Goal: Task Accomplishment & Management: Use online tool/utility

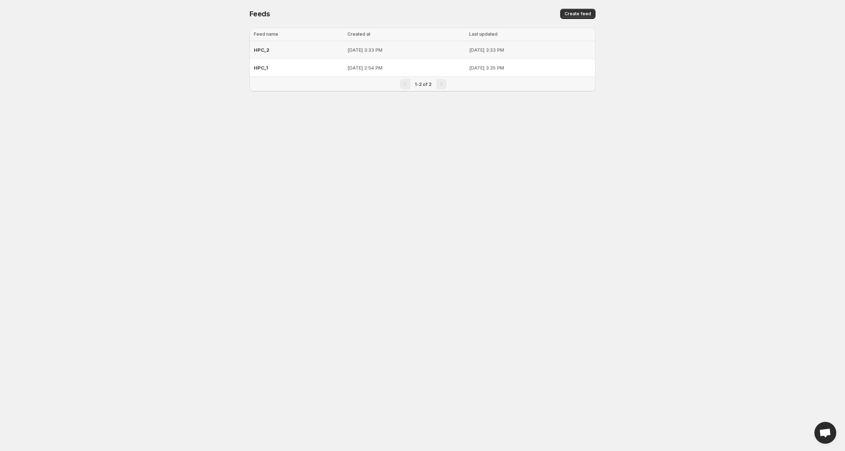
click at [302, 52] on div "HPC_2" at bounding box center [298, 49] width 89 height 13
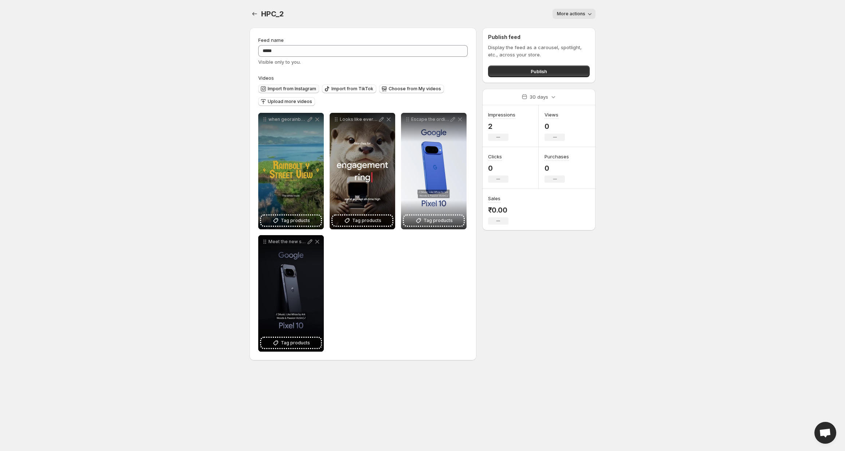
click at [293, 90] on span "Import from Instagram" at bounding box center [292, 89] width 48 height 6
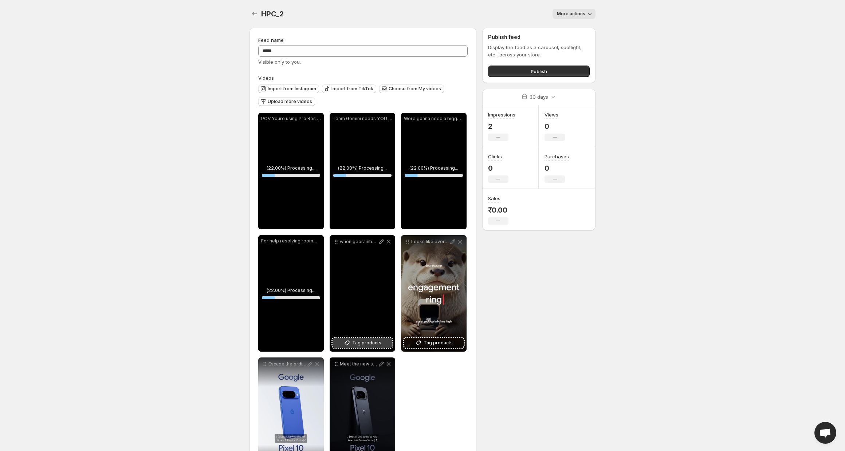
click at [363, 342] on span "Tag products" at bounding box center [366, 342] width 29 height 7
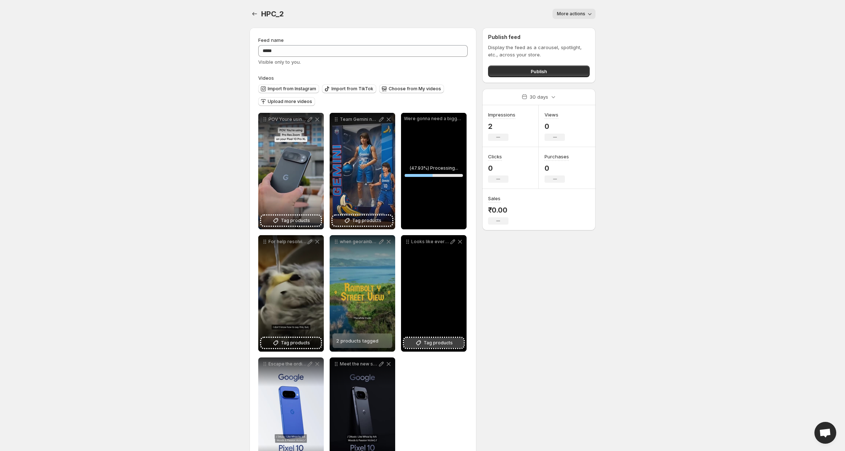
click at [437, 345] on span "Tag products" at bounding box center [437, 342] width 29 height 7
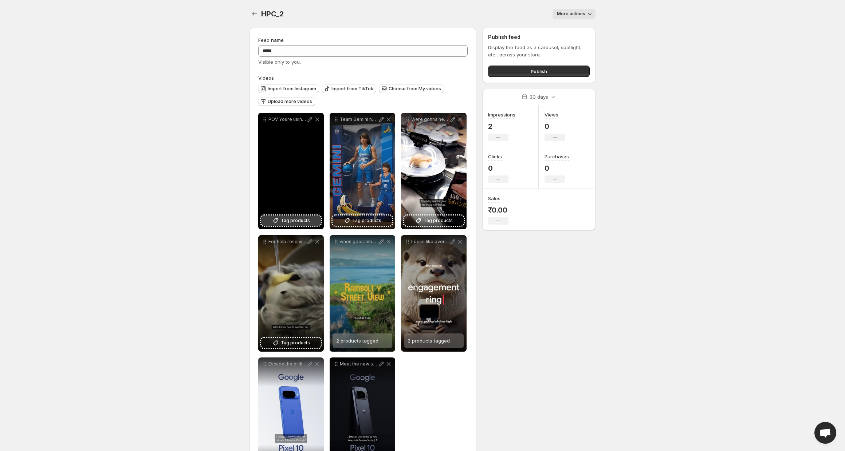
click at [292, 223] on span "Tag products" at bounding box center [295, 220] width 29 height 7
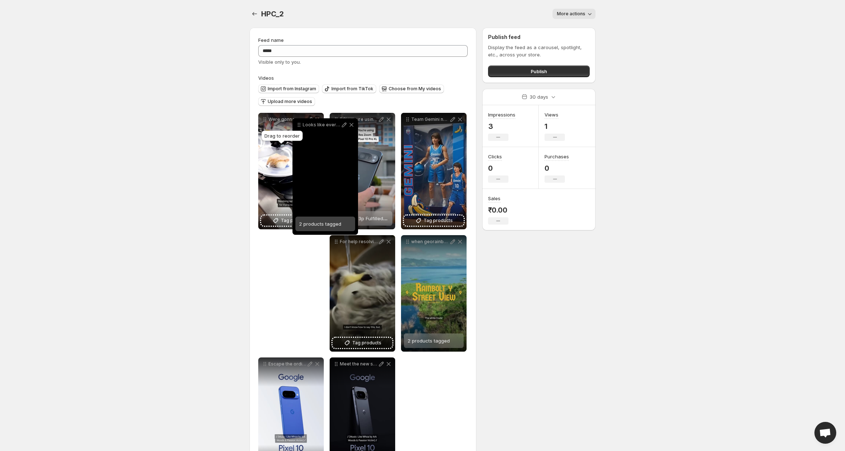
drag, startPoint x: 405, startPoint y: 244, endPoint x: 319, endPoint y: 121, distance: 150.1
click at [303, 121] on icon at bounding box center [298, 124] width 7 height 7
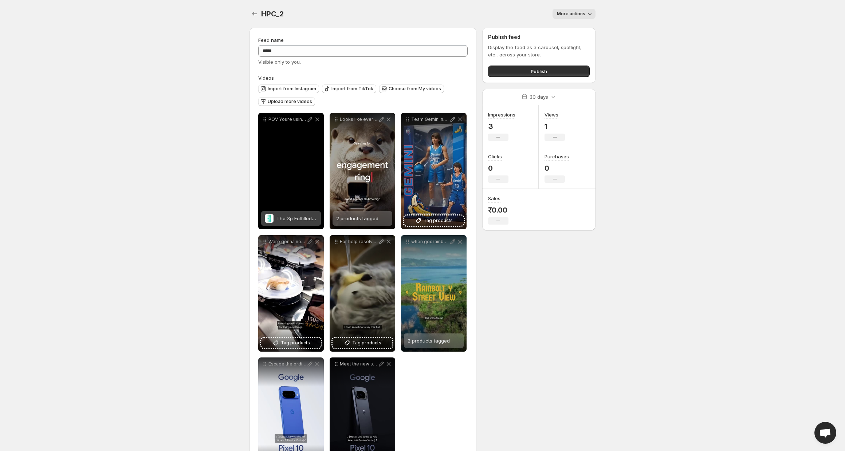
click at [301, 218] on span "The 3p Fulfilled Snowboard" at bounding box center [307, 219] width 63 height 6
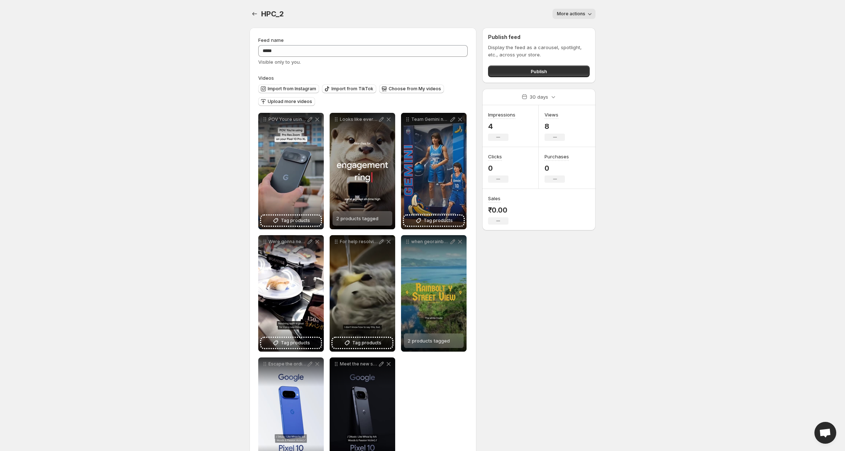
click at [522, 78] on div "Publish feed Display the feed as a carousel, spotlight, etc., across your store…" at bounding box center [538, 55] width 113 height 55
click at [521, 71] on button "Publish" at bounding box center [539, 72] width 102 height 12
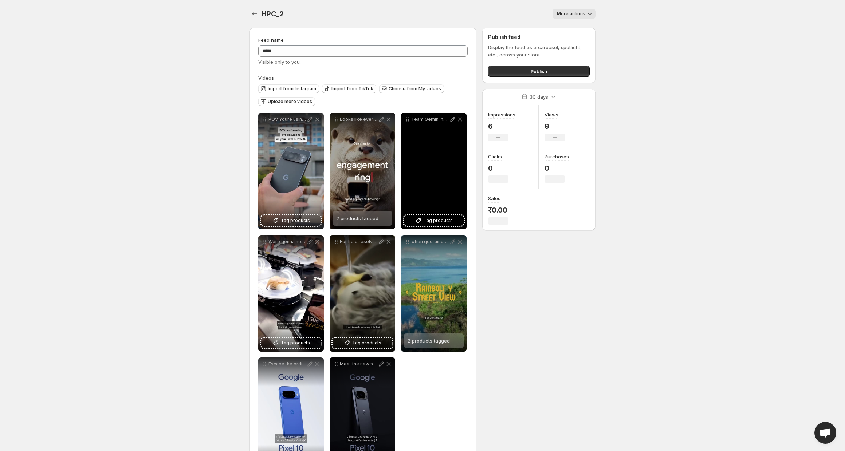
click at [436, 176] on div "Team Gemini needs YOU Create your custom figurine with googlegeminis NanoBanana…" at bounding box center [434, 171] width 66 height 117
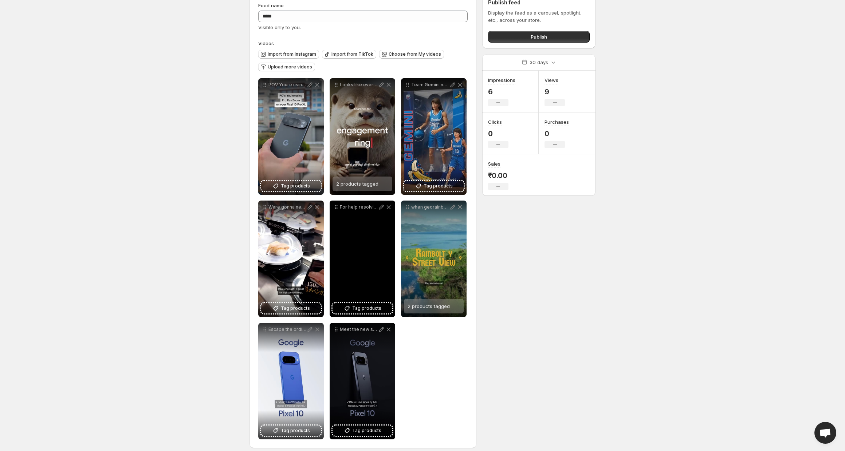
scroll to position [41, 0]
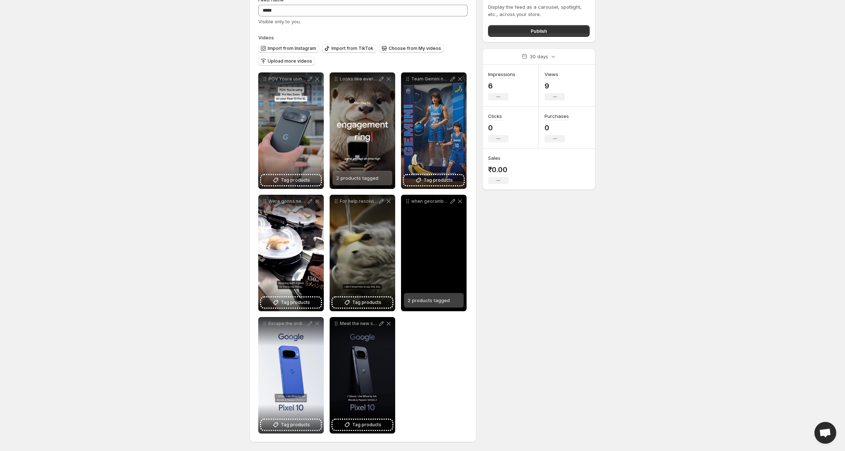
click at [434, 305] on div "2 products tagged" at bounding box center [428, 300] width 42 height 15
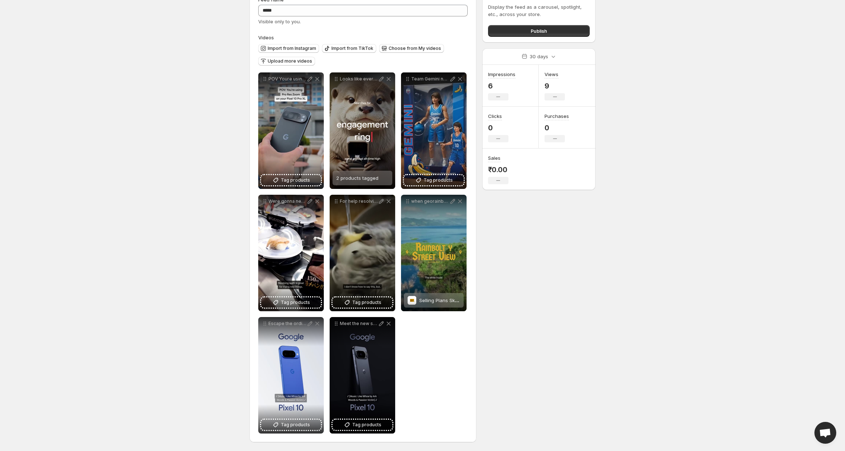
scroll to position [0, 0]
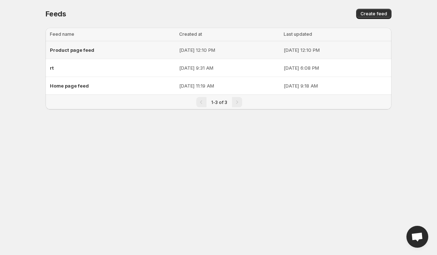
click at [99, 51] on div "Product page feed" at bounding box center [112, 49] width 125 height 13
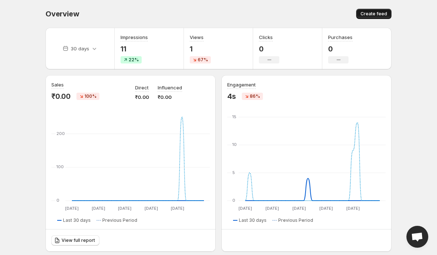
click at [378, 12] on span "Create feed" at bounding box center [373, 14] width 27 height 6
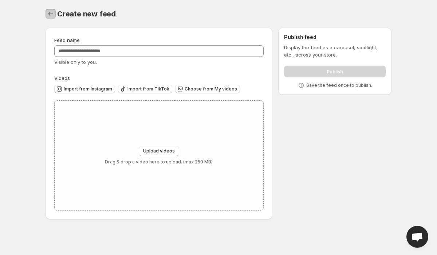
click at [54, 14] on button "Settings" at bounding box center [51, 14] width 10 height 10
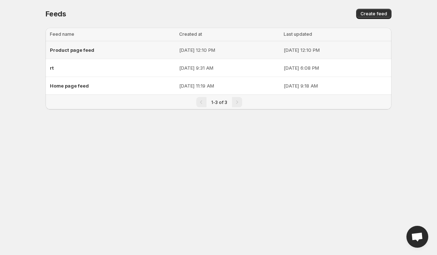
click at [92, 51] on span "Product page feed" at bounding box center [72, 50] width 44 height 6
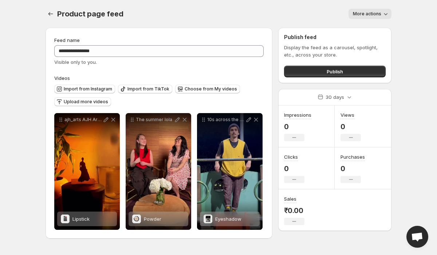
click at [381, 13] on span "More actions" at bounding box center [367, 14] width 28 height 6
